Goal: Transaction & Acquisition: Purchase product/service

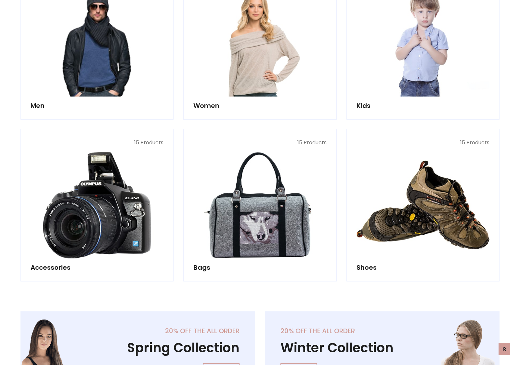
scroll to position [217, 0]
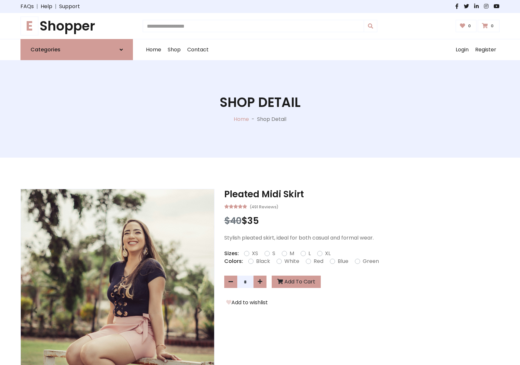
click at [77, 26] on h1 "E Shopper" at bounding box center [76, 26] width 112 height 16
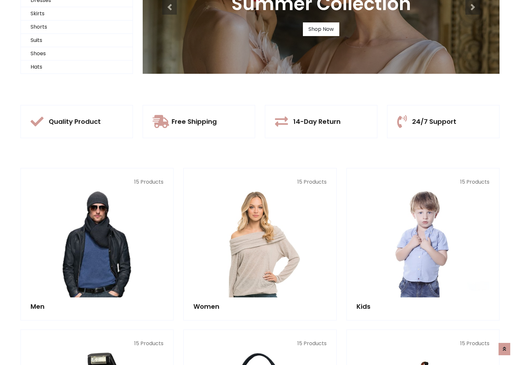
scroll to position [63, 0]
